Goal: Task Accomplishment & Management: Use online tool/utility

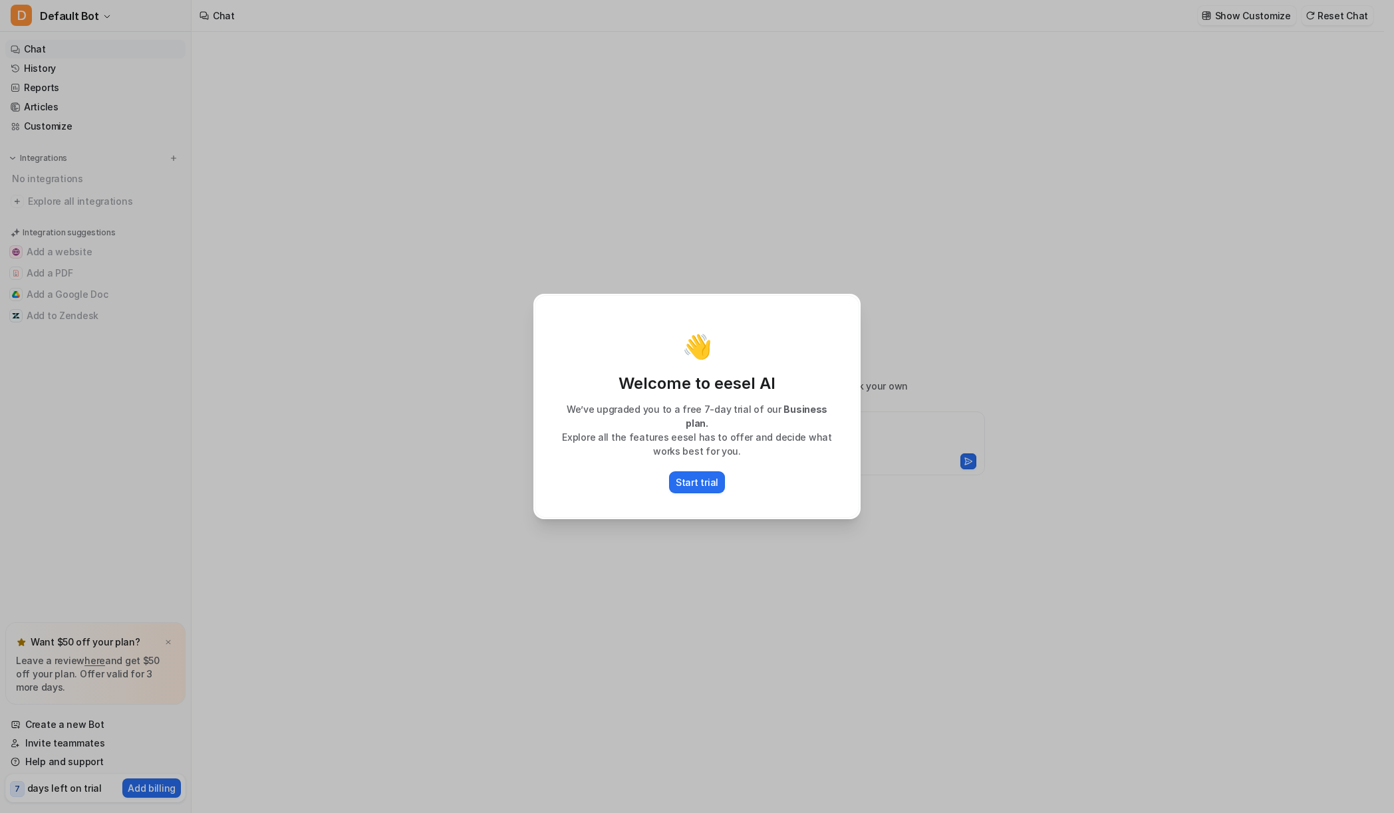
click at [782, 481] on div "Start trial" at bounding box center [697, 482] width 297 height 22
type textarea "**********"
click at [710, 481] on p "Start trial" at bounding box center [697, 482] width 43 height 14
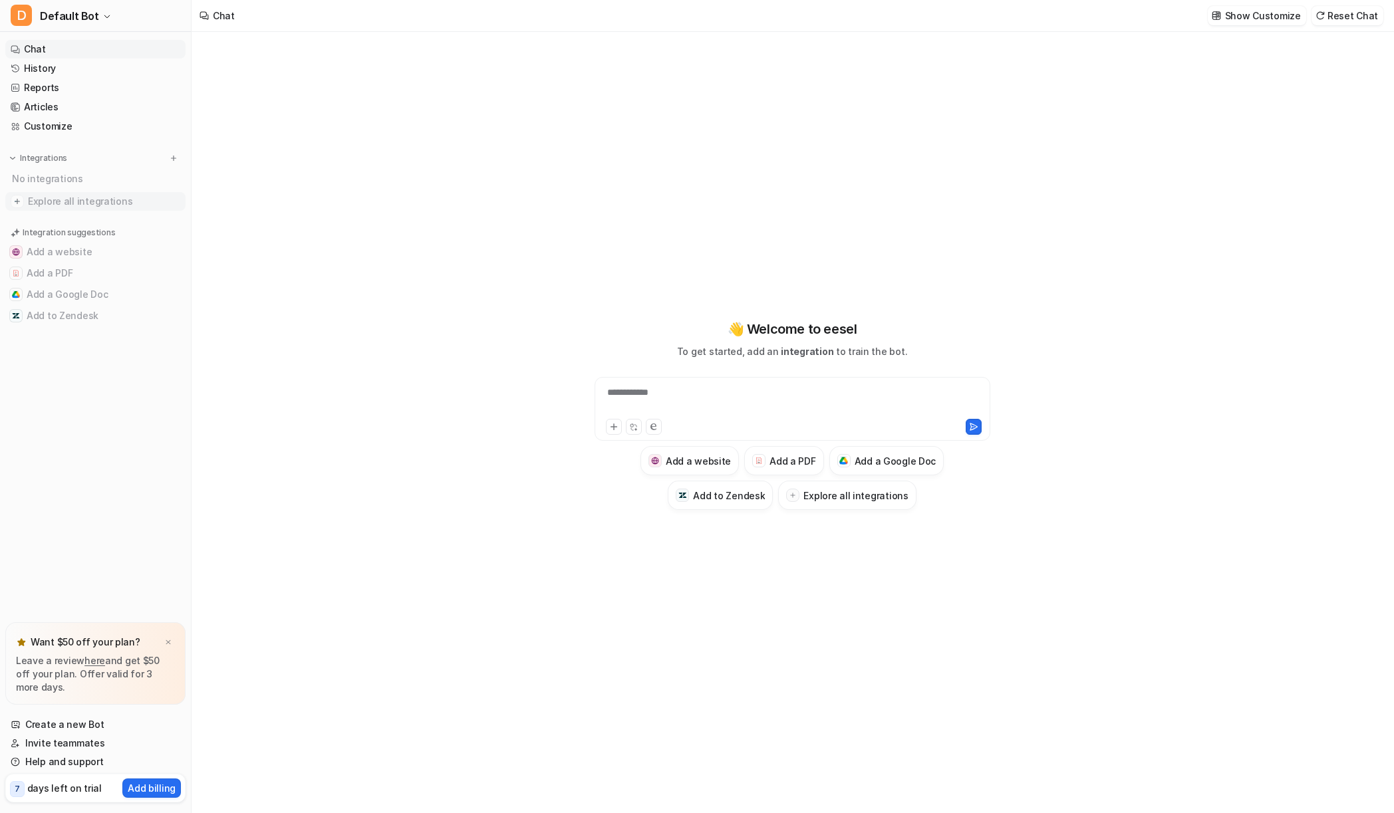
click at [76, 201] on span "Explore all integrations" at bounding box center [104, 201] width 152 height 21
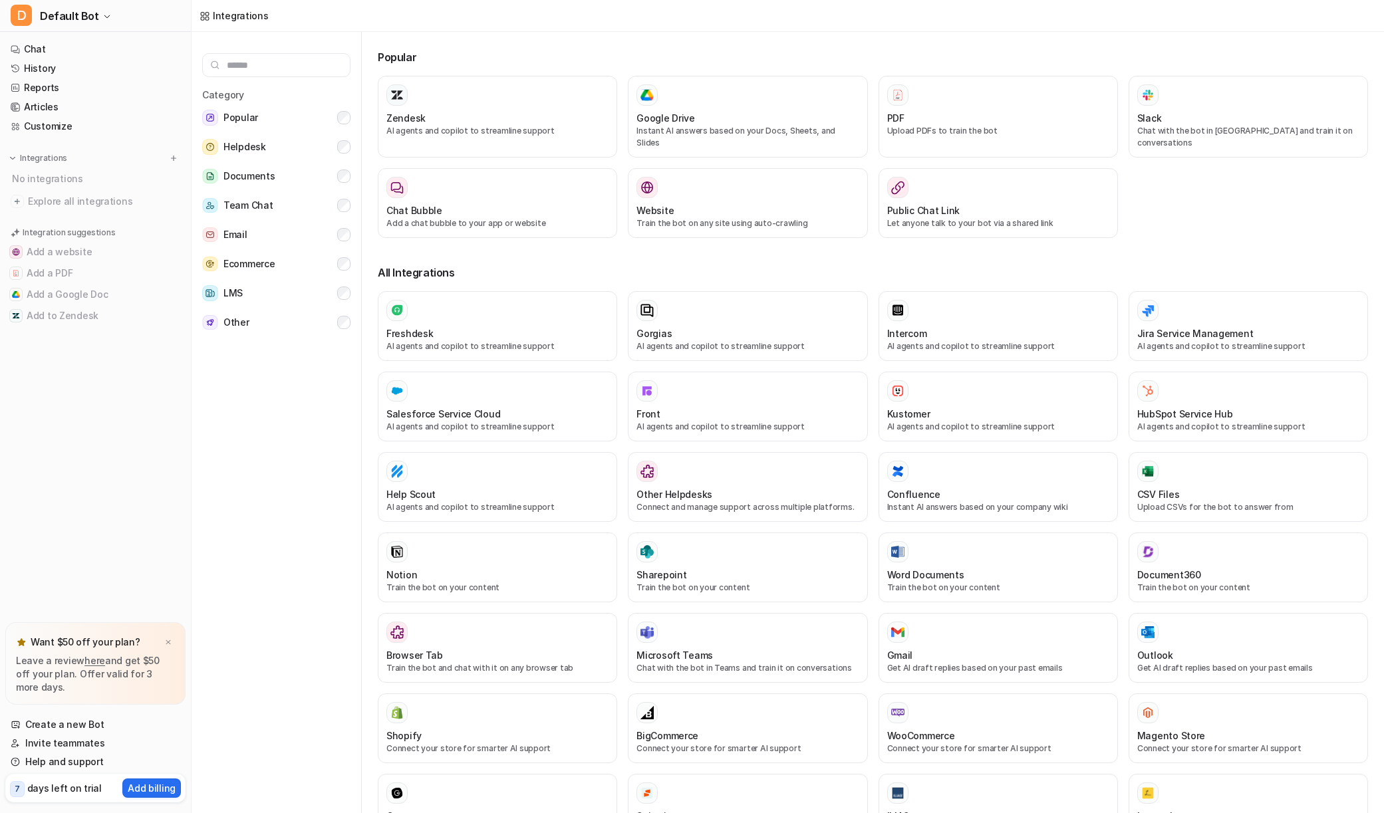
click at [259, 65] on input "text" at bounding box center [276, 65] width 148 height 24
click at [1166, 113] on div "Slack" at bounding box center [1248, 118] width 222 height 14
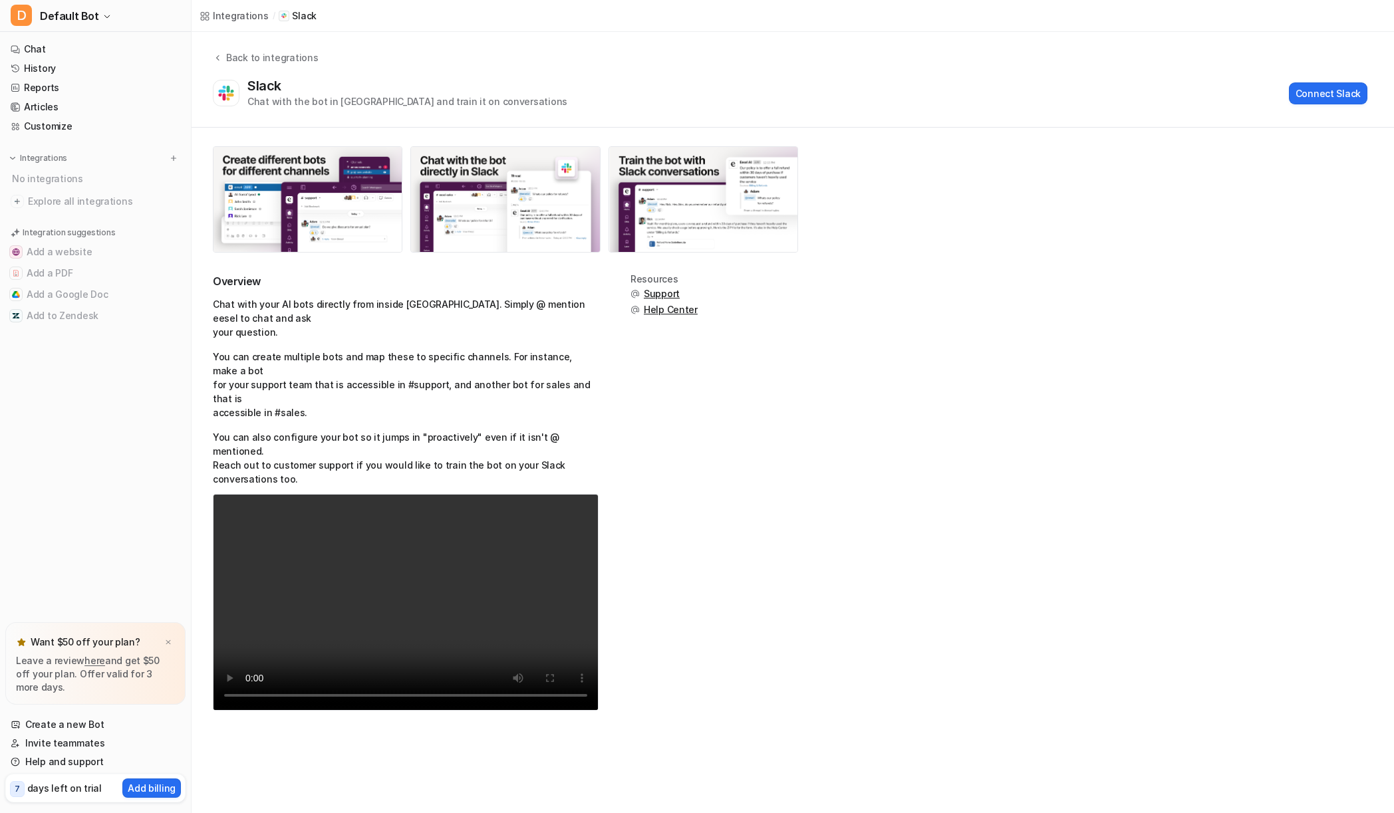
click at [381, 555] on video "Your browser does not support the video tag." at bounding box center [406, 602] width 386 height 217
click at [1055, 438] on div "Overview Chat with your AI bots directly from inside [GEOGRAPHIC_DATA]. Simply …" at bounding box center [793, 500] width 1160 height 453
click at [1319, 84] on button "Connect Slack" at bounding box center [1328, 93] width 78 height 22
click at [1113, 328] on div "Overview Chat with your AI bots directly from inside [GEOGRAPHIC_DATA]. Simply …" at bounding box center [793, 500] width 1160 height 453
click at [1121, 232] on div "Overview Chat with your AI bots directly from inside [GEOGRAPHIC_DATA]. Simply …" at bounding box center [793, 437] width 1202 height 618
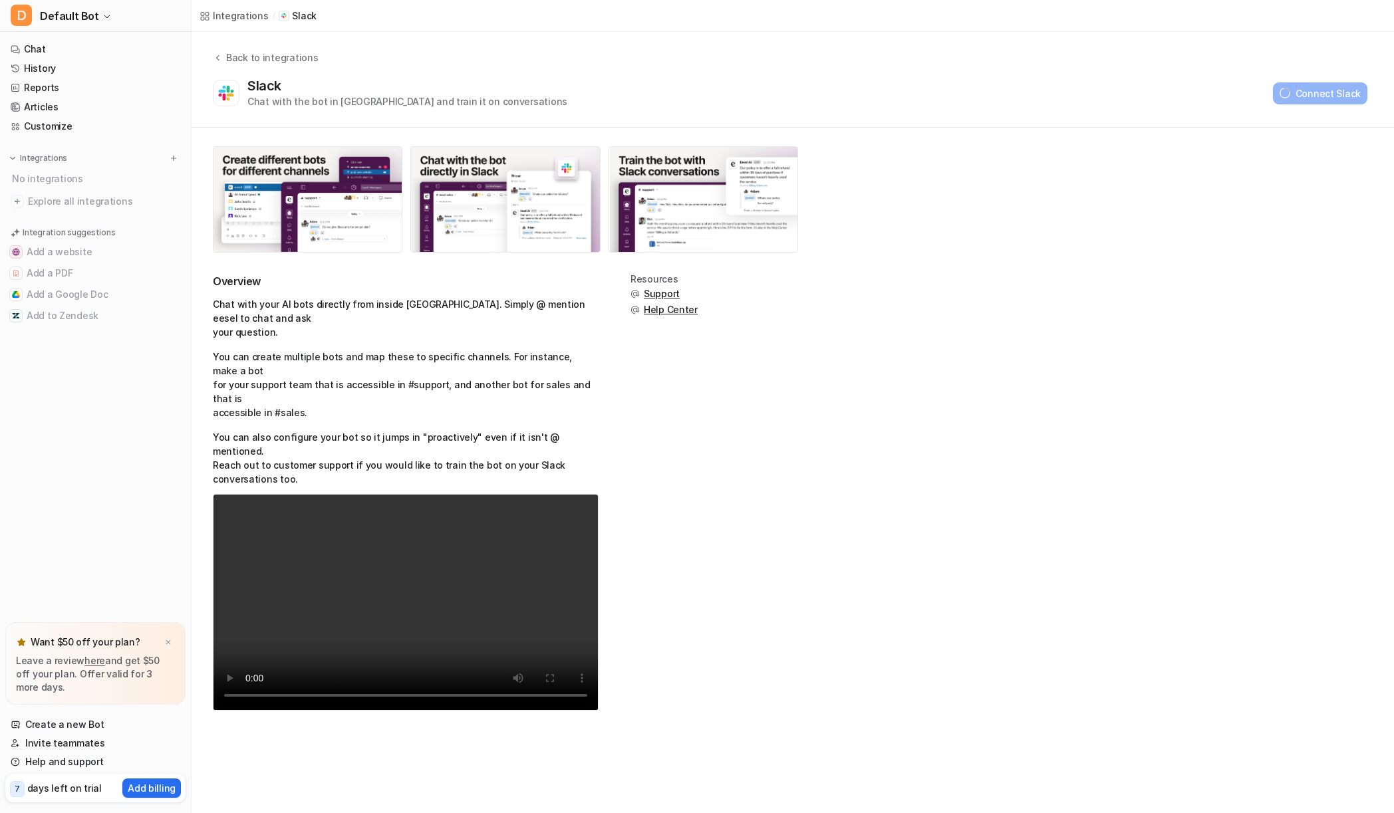
drag, startPoint x: 1003, startPoint y: 347, endPoint x: 870, endPoint y: 272, distance: 152.2
click at [1003, 346] on div "Overview Chat with your AI bots directly from inside [GEOGRAPHIC_DATA]. Simply …" at bounding box center [793, 500] width 1160 height 453
